Goal: Task Accomplishment & Management: Manage account settings

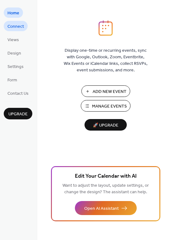
click at [8, 26] on span "Connect" at bounding box center [15, 26] width 17 height 7
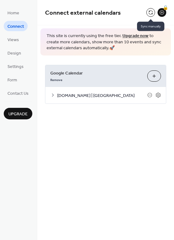
click at [150, 9] on button at bounding box center [151, 12] width 9 height 9
click at [150, 12] on button at bounding box center [151, 12] width 9 height 9
click at [53, 96] on icon at bounding box center [52, 94] width 5 height 5
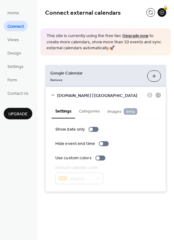
click at [155, 76] on button "Choose Calendars" at bounding box center [155, 75] width 14 height 11
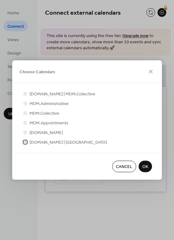
click at [26, 142] on icon at bounding box center [25, 141] width 2 height 2
click at [26, 135] on div at bounding box center [25, 132] width 6 height 6
click at [144, 165] on span "OK" at bounding box center [146, 166] width 6 height 7
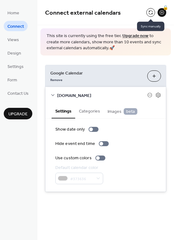
click at [152, 13] on button at bounding box center [151, 12] width 9 height 9
click at [150, 73] on button "Choose Calendars" at bounding box center [155, 75] width 14 height 11
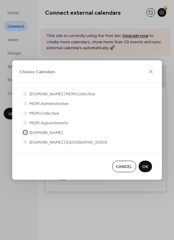
click at [25, 132] on icon at bounding box center [25, 132] width 2 height 2
click at [25, 142] on div at bounding box center [25, 142] width 4 height 4
click at [145, 163] on span "OK" at bounding box center [146, 166] width 6 height 7
